Goal: Task Accomplishment & Management: Use online tool/utility

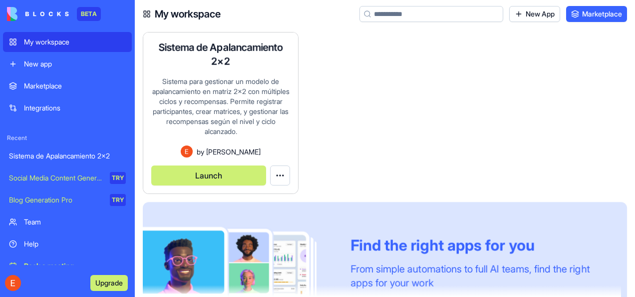
click at [208, 168] on button "Launch" at bounding box center [208, 175] width 115 height 20
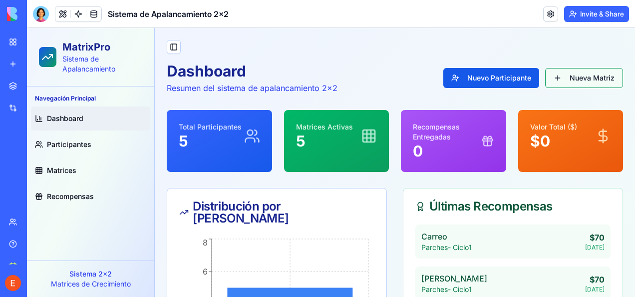
click at [553, 77] on link "Nueva Matriz" at bounding box center [584, 78] width 78 height 20
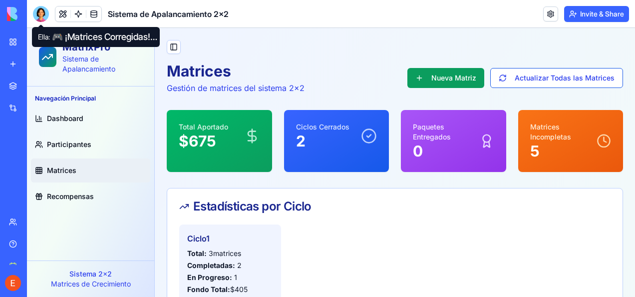
click at [44, 11] on div at bounding box center [41, 14] width 16 height 16
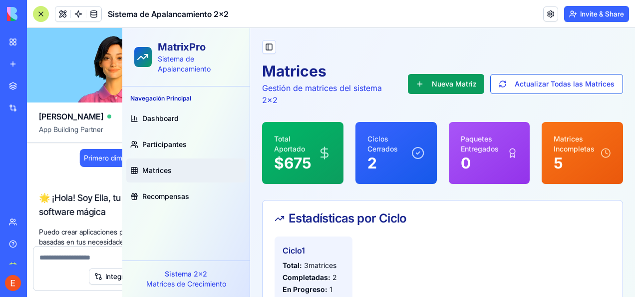
scroll to position [9893, 0]
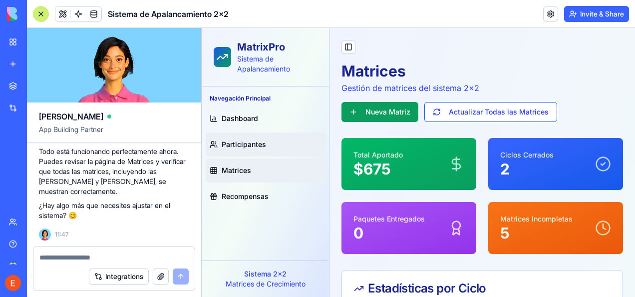
click at [257, 146] on span "Participantes" at bounding box center [244, 144] width 44 height 10
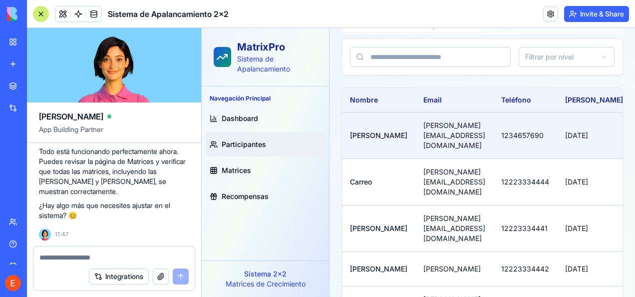
scroll to position [134, 0]
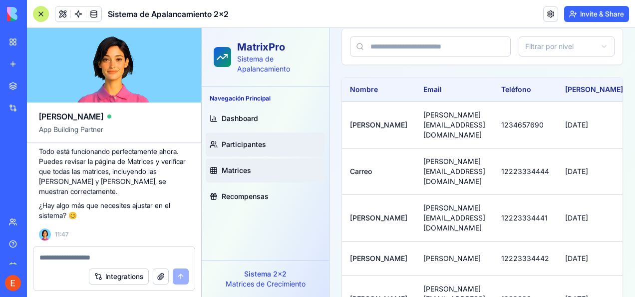
click at [233, 177] on link "Matrices" at bounding box center [265, 170] width 119 height 24
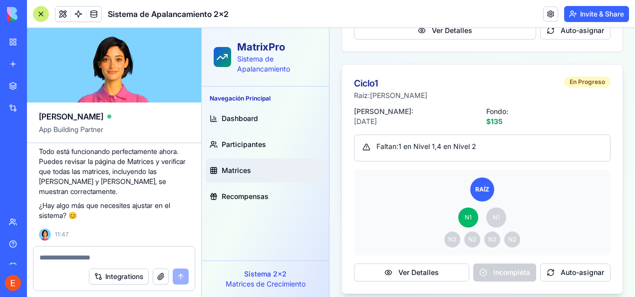
scroll to position [822, 0]
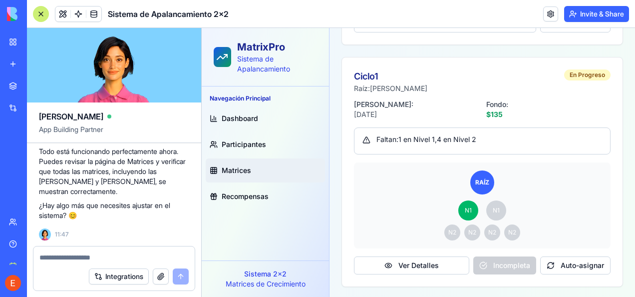
click at [98, 255] on textarea at bounding box center [113, 257] width 149 height 10
type textarea "**********"
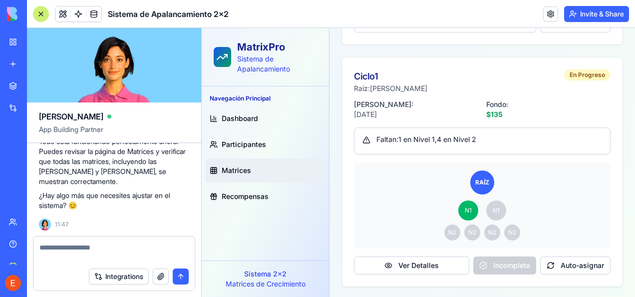
scroll to position [9941, 0]
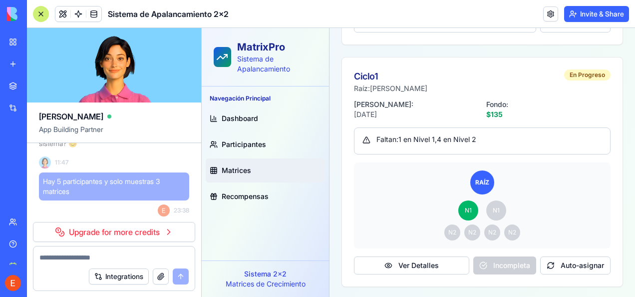
drag, startPoint x: 70, startPoint y: 134, endPoint x: 50, endPoint y: 146, distance: 23.7
click at [50, 124] on p "Todo está funcionando perfectamente ahora. Puedes revisar la página de Matrices…" at bounding box center [114, 99] width 150 height 50
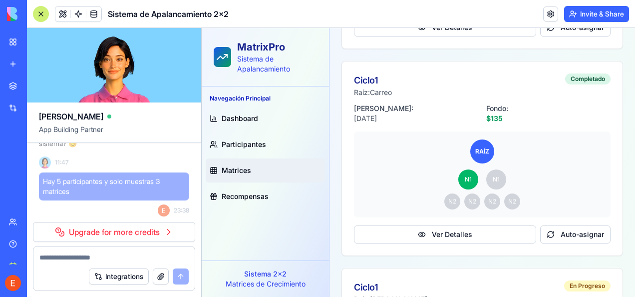
scroll to position [622, 0]
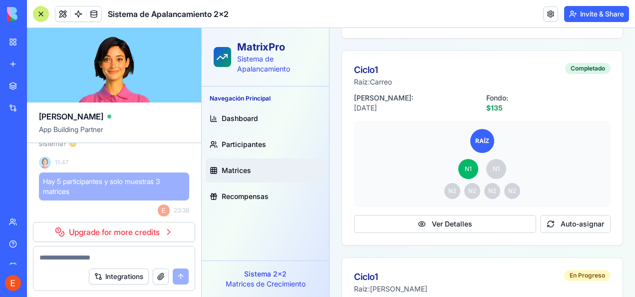
drag, startPoint x: 631, startPoint y: 240, endPoint x: 835, endPoint y: 222, distance: 204.6
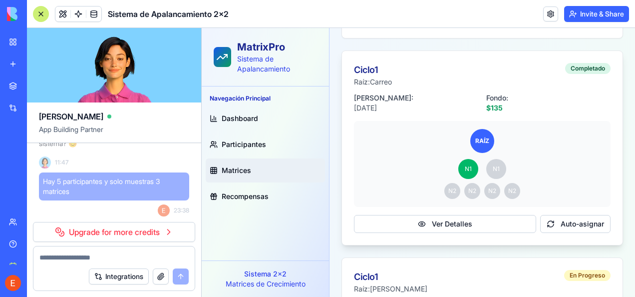
click at [415, 100] on p "Fecha Inicio:" at bounding box center [416, 98] width 124 height 10
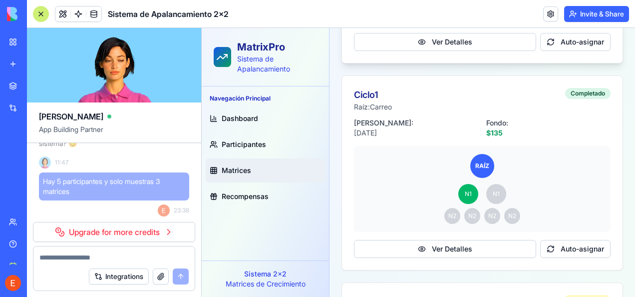
scroll to position [572, 0]
